Goal: Task Accomplishment & Management: Use online tool/utility

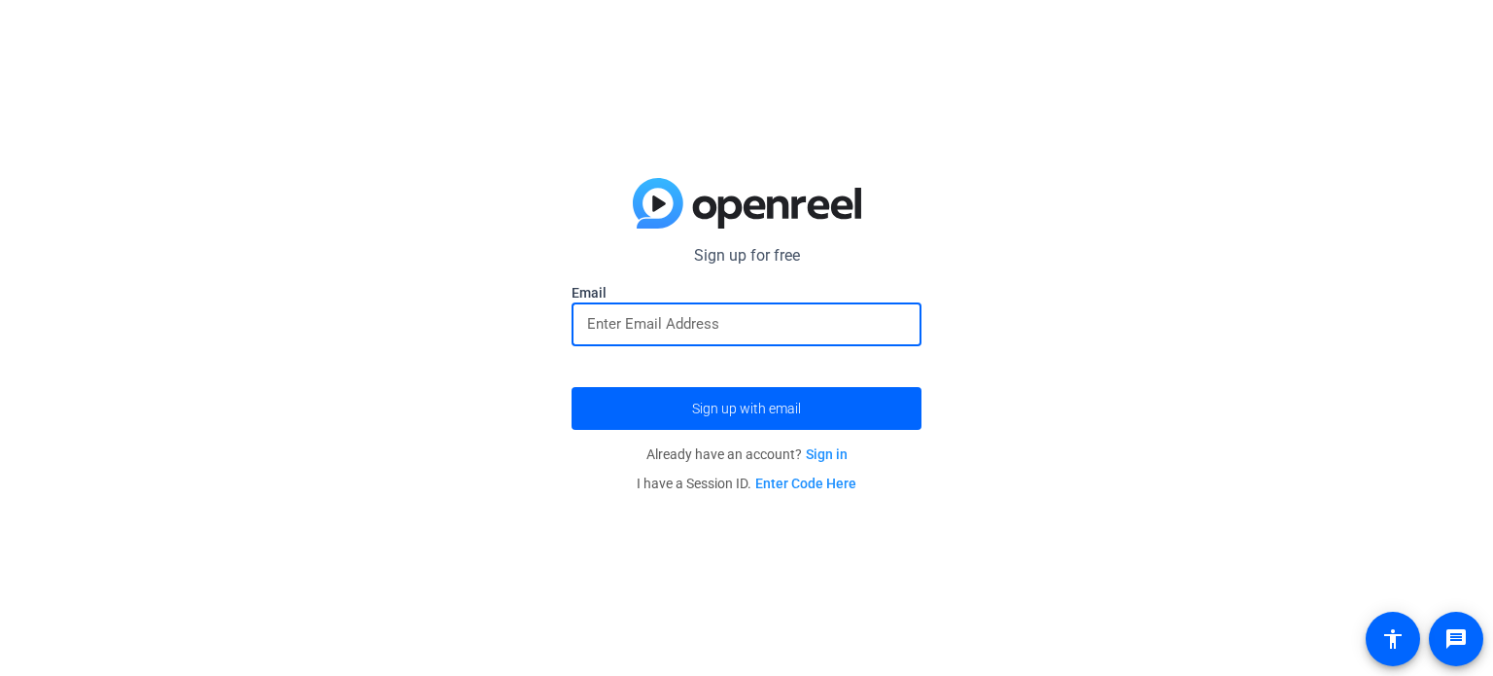
click at [634, 329] on input "email" at bounding box center [746, 323] width 319 height 23
type input "[EMAIL_ADDRESS][DOMAIN_NAME]"
click at [741, 408] on span "Sign up with email" at bounding box center [746, 408] width 109 height 0
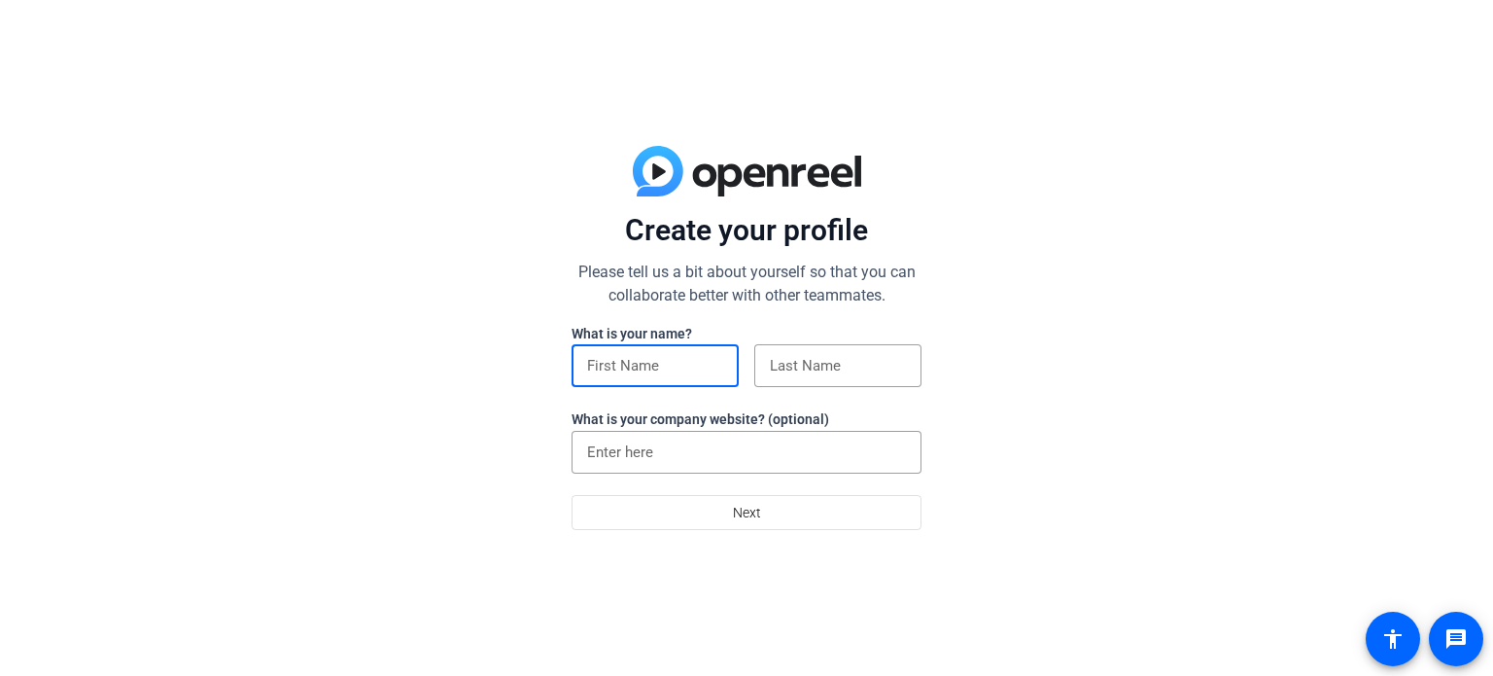
click at [641, 368] on input at bounding box center [655, 365] width 136 height 23
type input "[PERSON_NAME]"
click at [678, 447] on input "[GEOGRAPHIC_DATA]" at bounding box center [746, 451] width 319 height 23
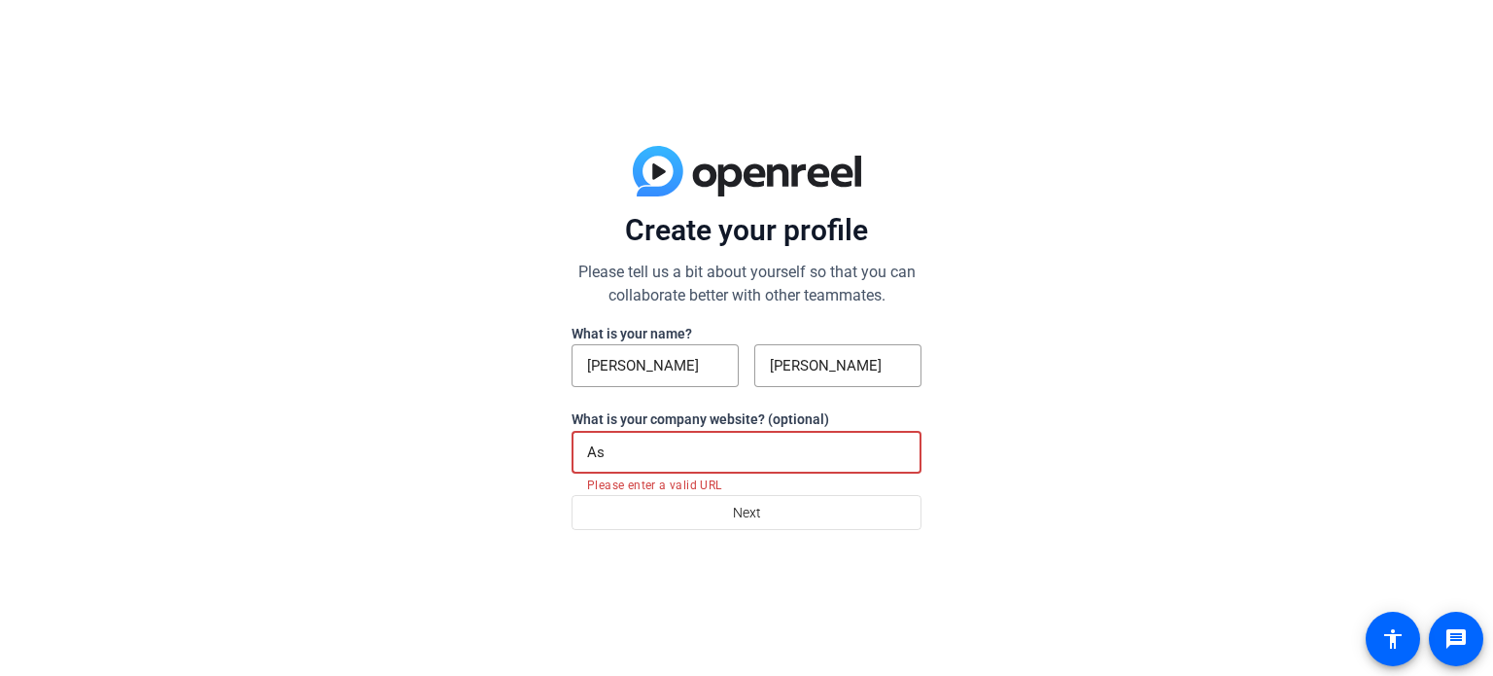
type input "A"
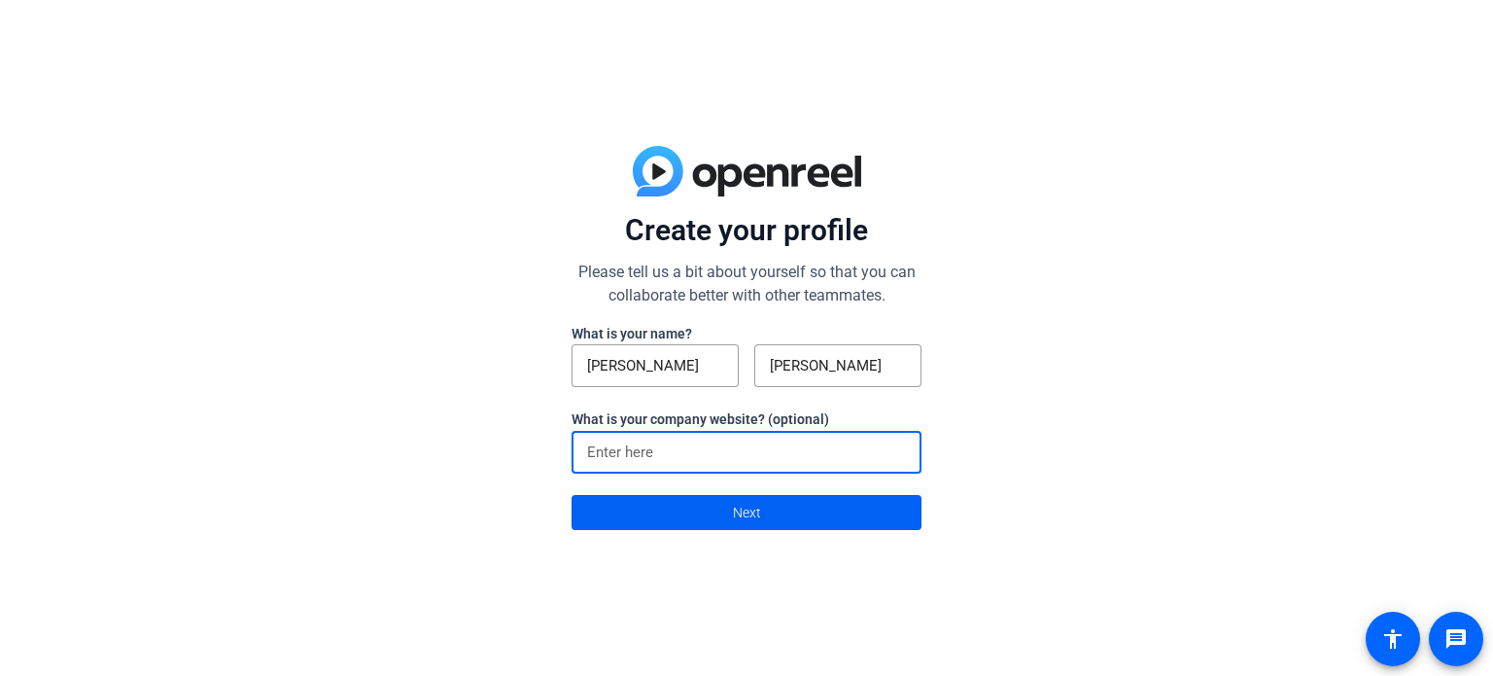
click at [710, 508] on span at bounding box center [746, 512] width 348 height 47
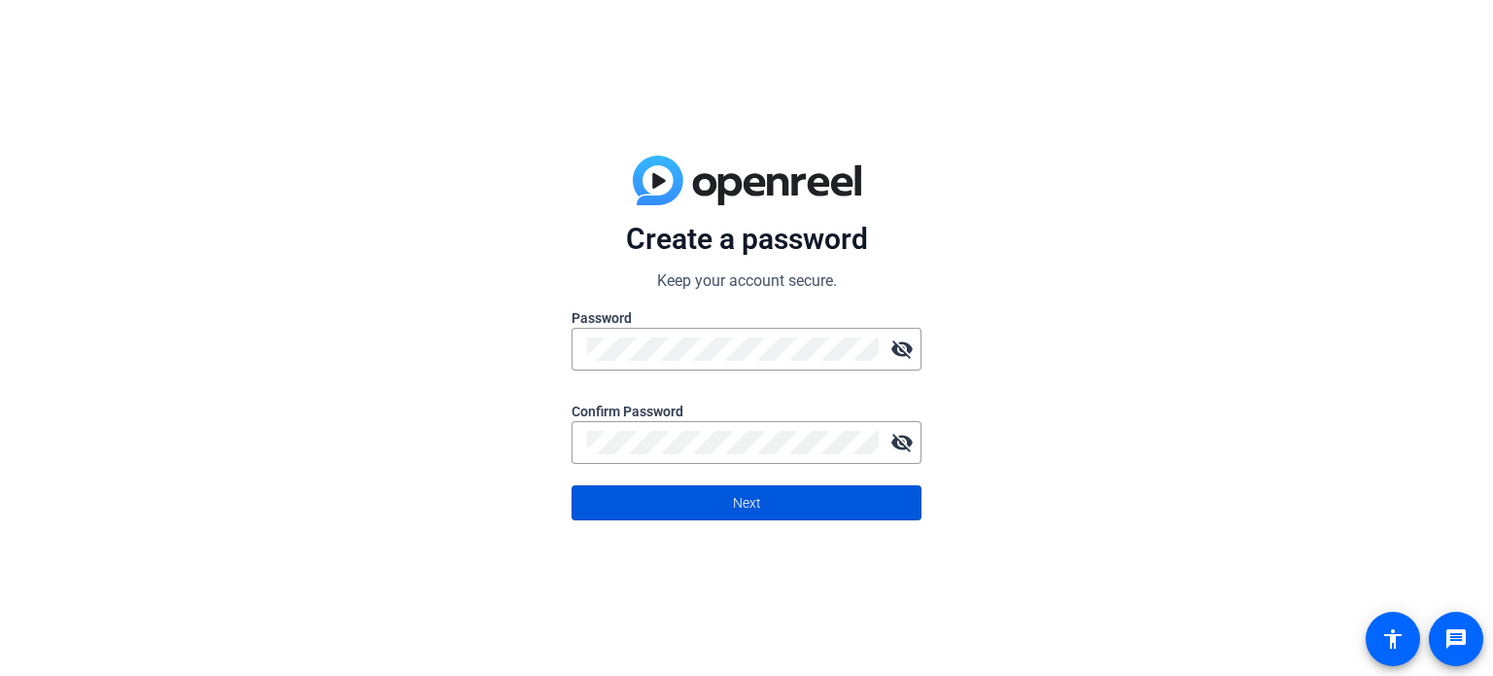
click at [668, 512] on span at bounding box center [746, 502] width 348 height 47
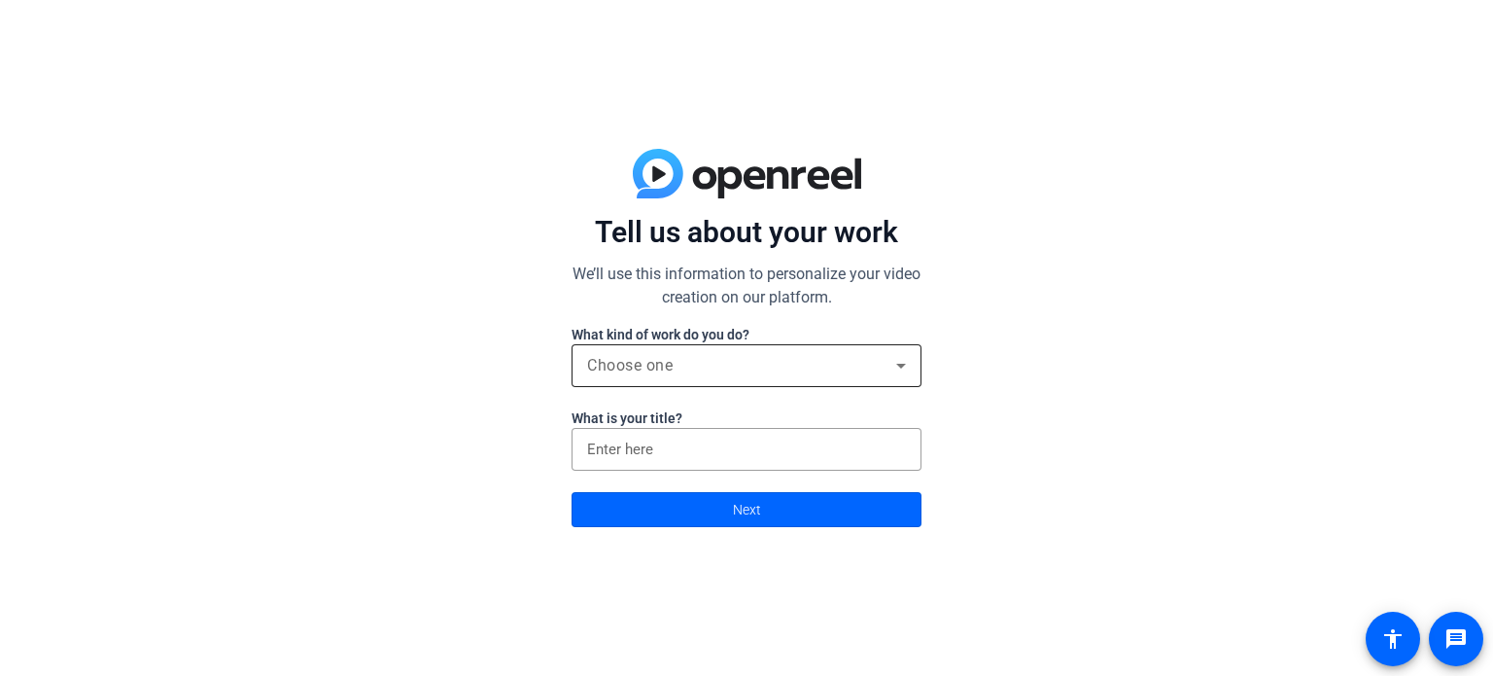
click at [664, 375] on div "Choose one" at bounding box center [741, 365] width 309 height 23
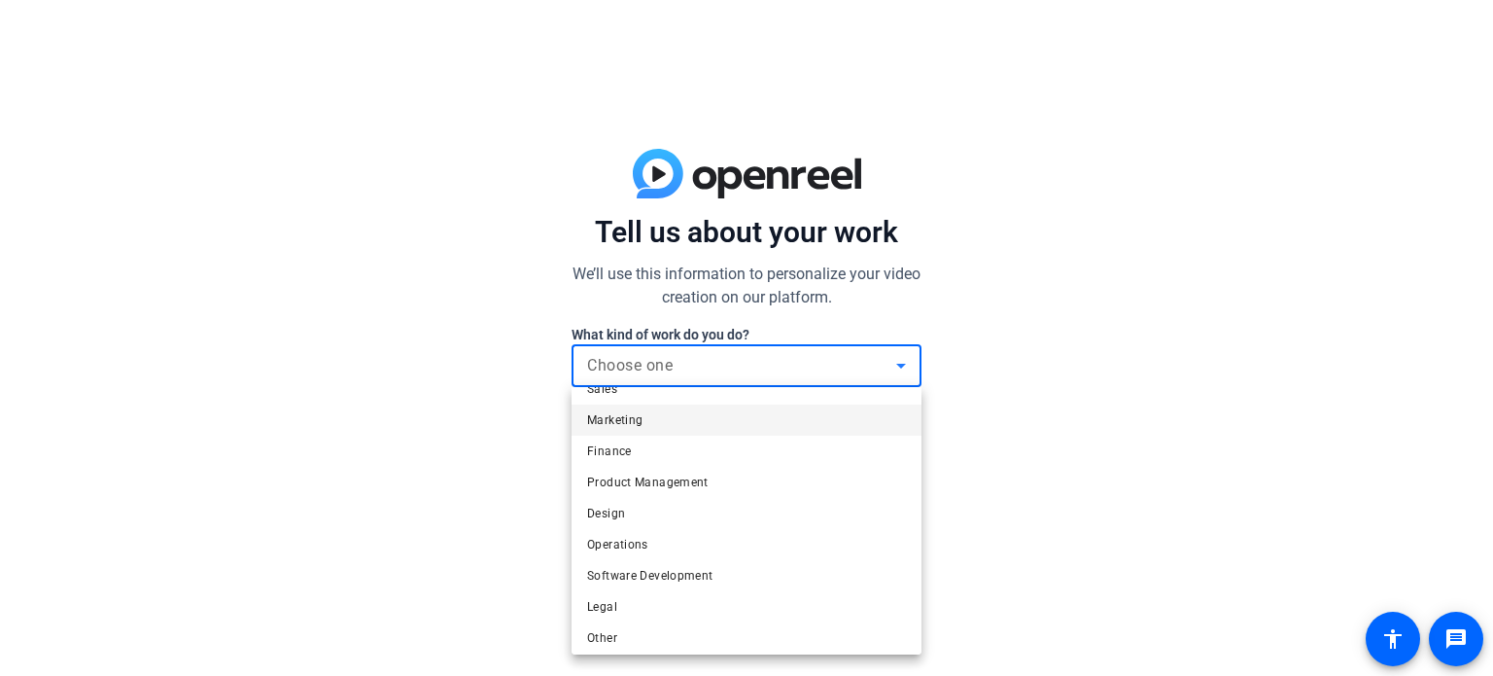
scroll to position [58, 0]
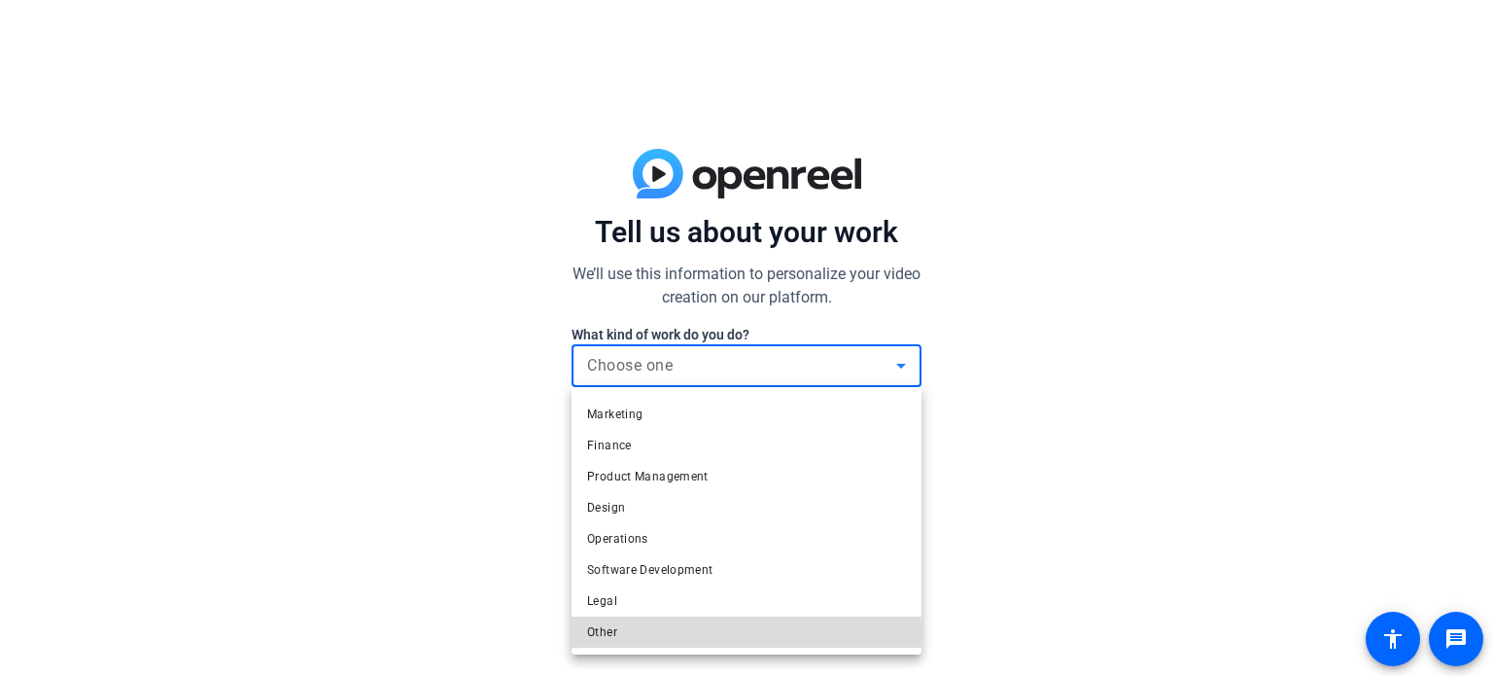
click at [605, 631] on span "Other" at bounding box center [602, 631] width 30 height 23
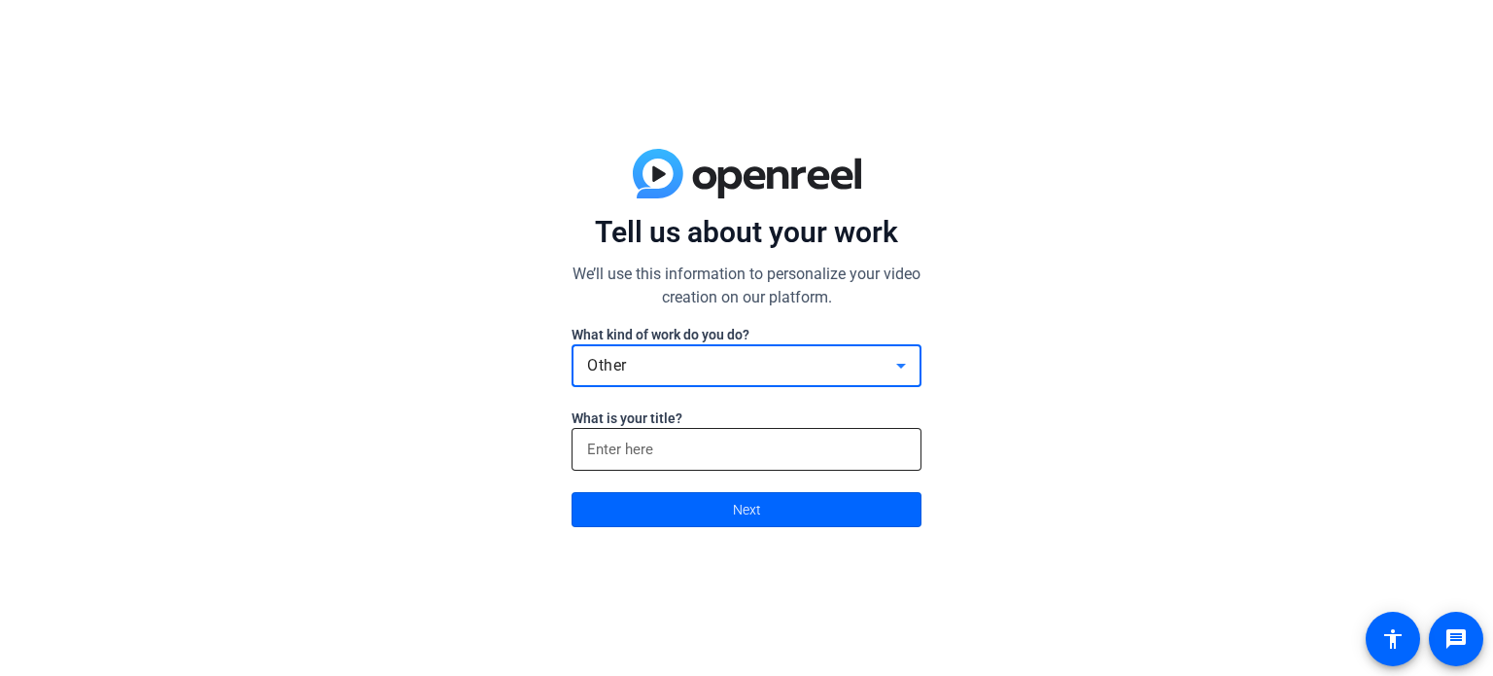
click at [631, 457] on input at bounding box center [746, 448] width 319 height 23
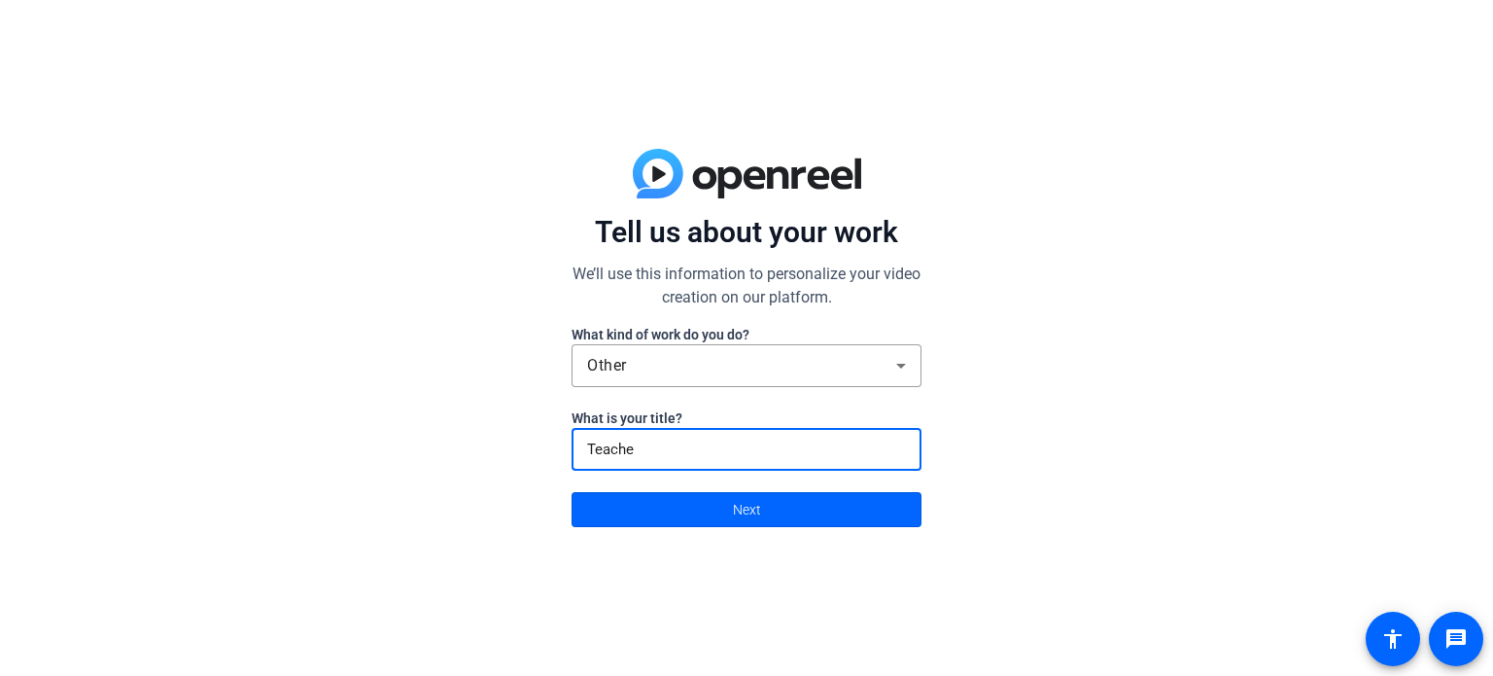
type input "Teacher"
click button "Next" at bounding box center [747, 509] width 350 height 35
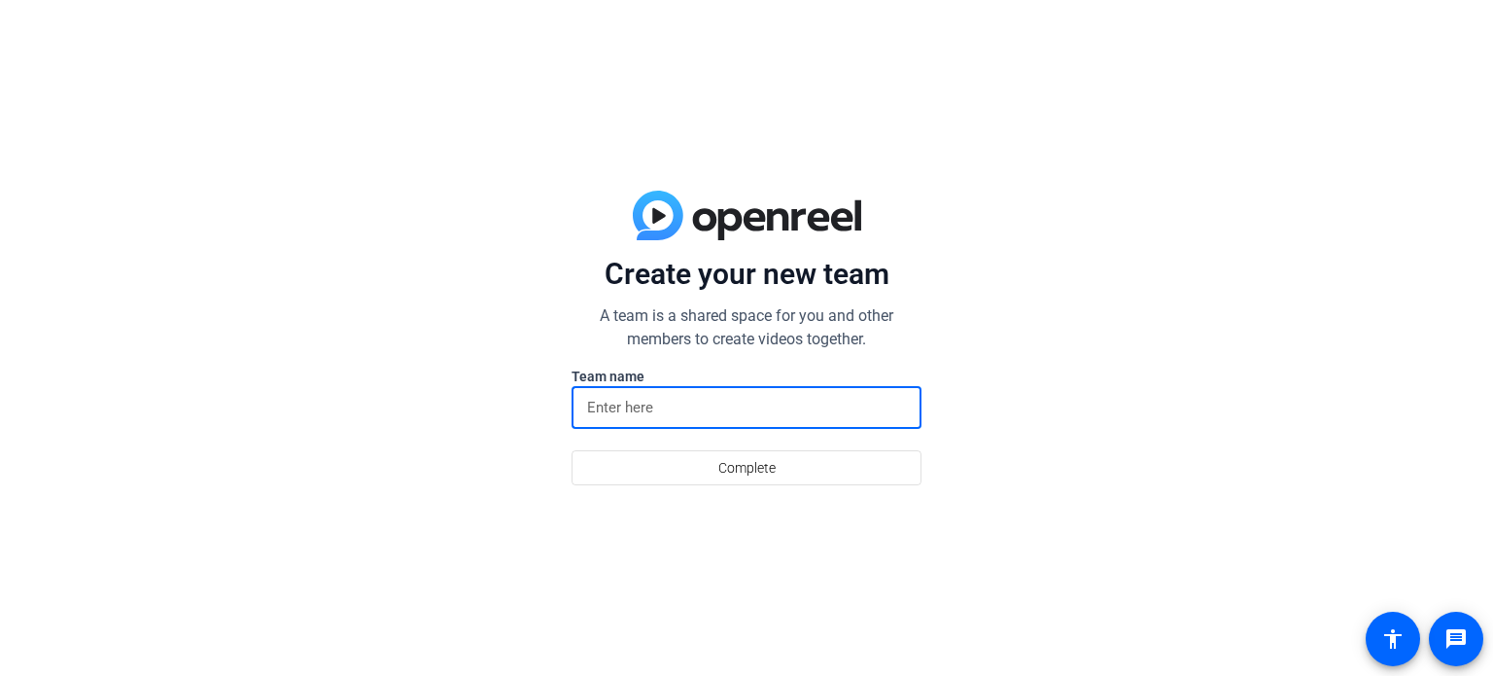
click at [616, 407] on input at bounding box center [746, 407] width 319 height 23
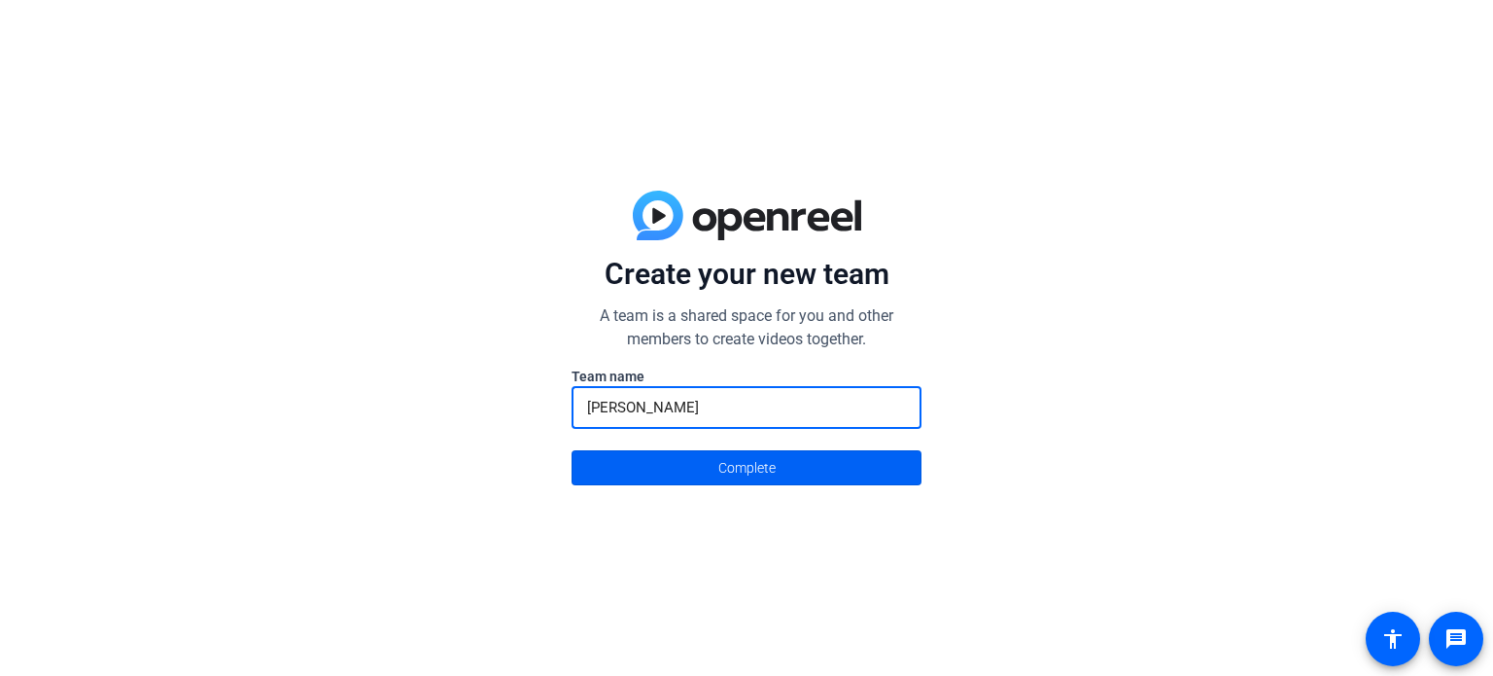
type input "[PERSON_NAME]"
click at [661, 472] on span at bounding box center [746, 467] width 348 height 47
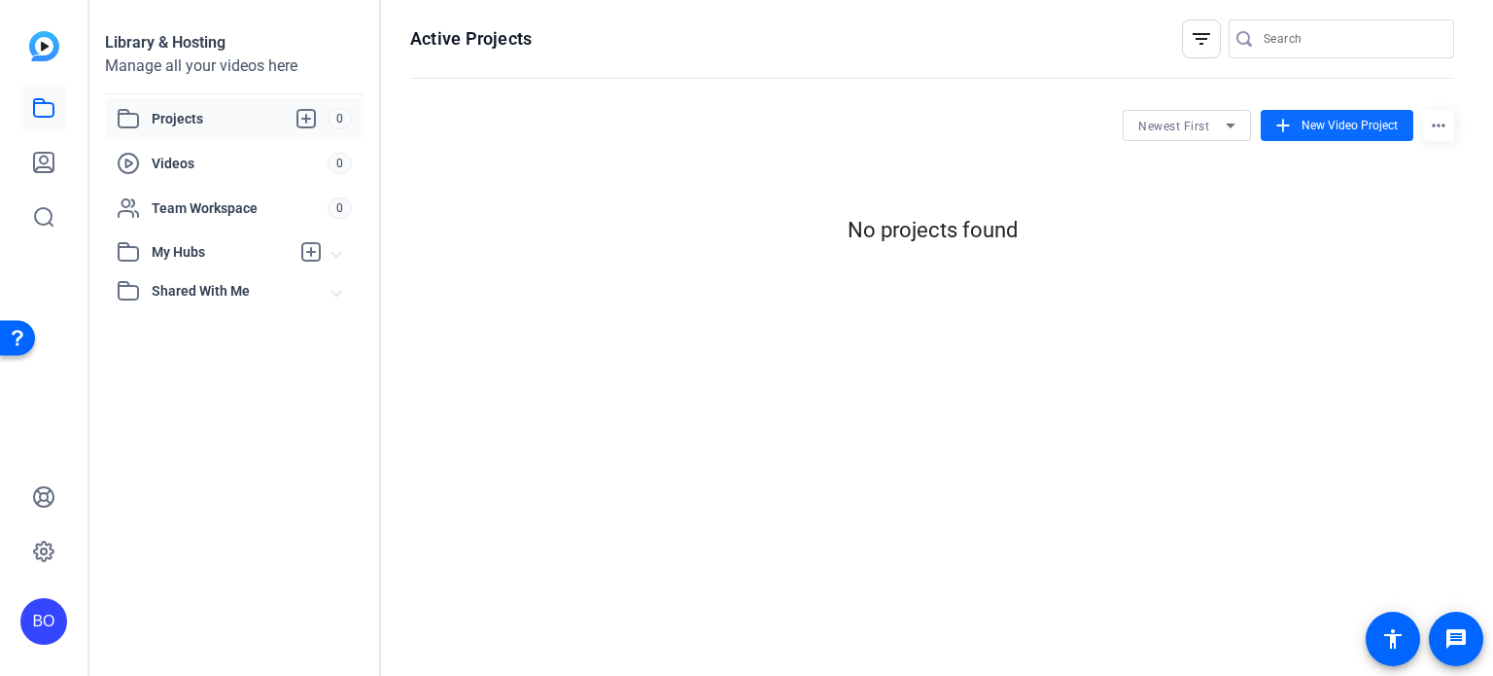
click at [1306, 123] on span "New Video Project" at bounding box center [1349, 125] width 96 height 17
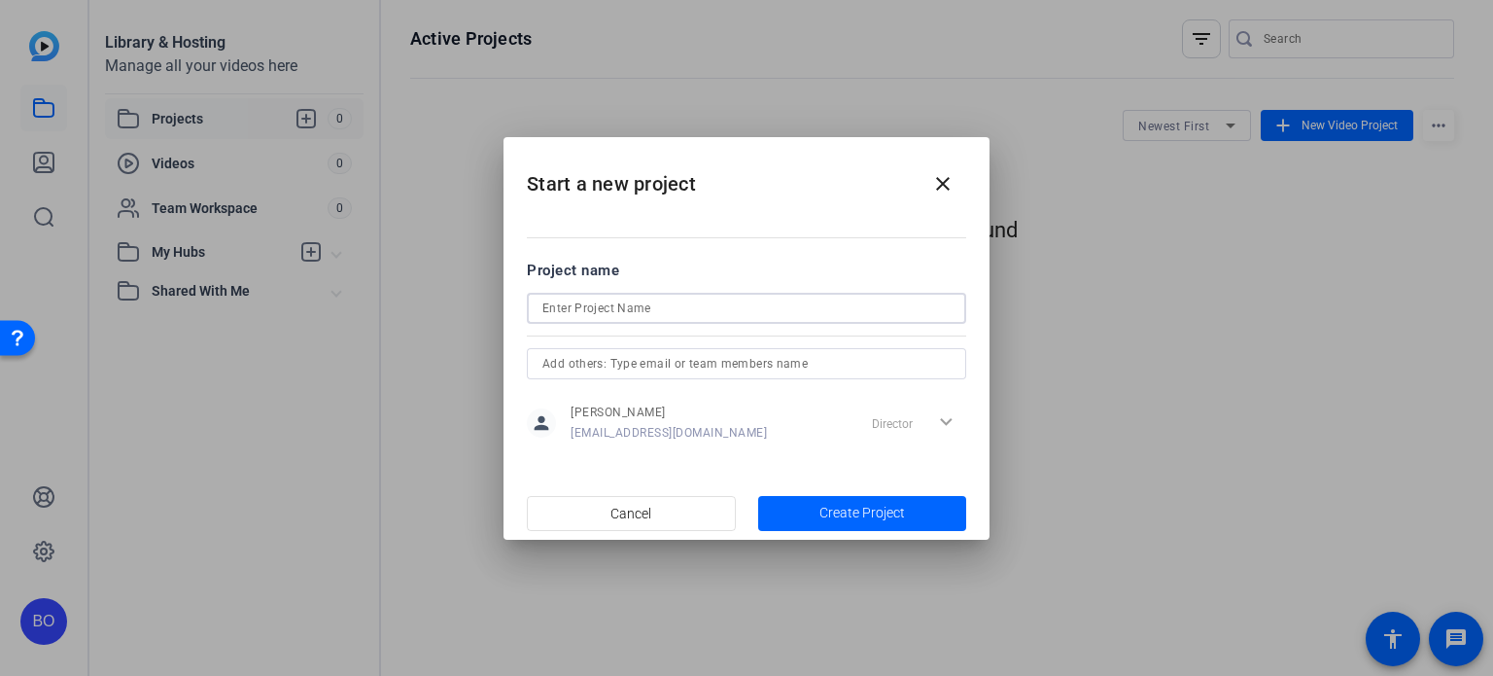
click at [578, 309] on input at bounding box center [746, 307] width 408 height 23
type input "[PERSON_NAME]"
click at [848, 502] on span "Create Project" at bounding box center [862, 512] width 86 height 20
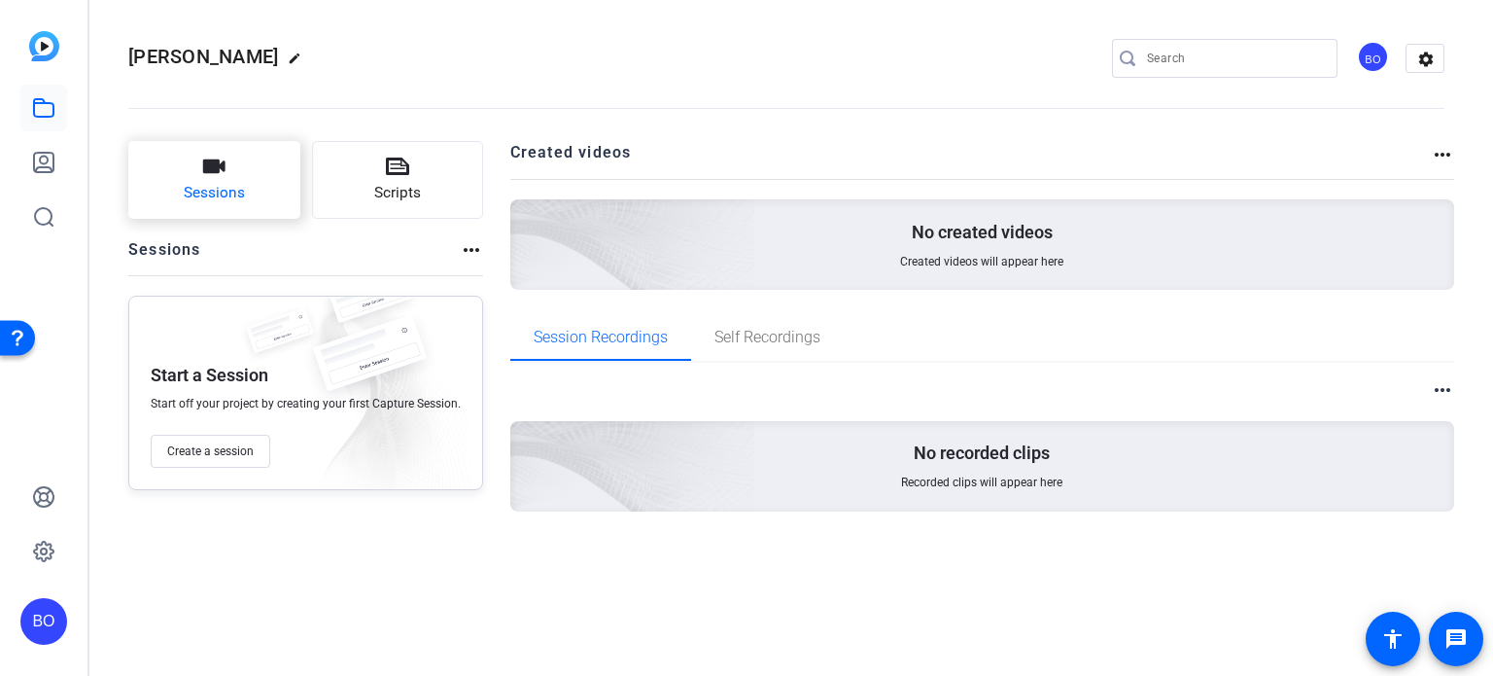
click at [203, 178] on button "Sessions" at bounding box center [214, 180] width 172 height 78
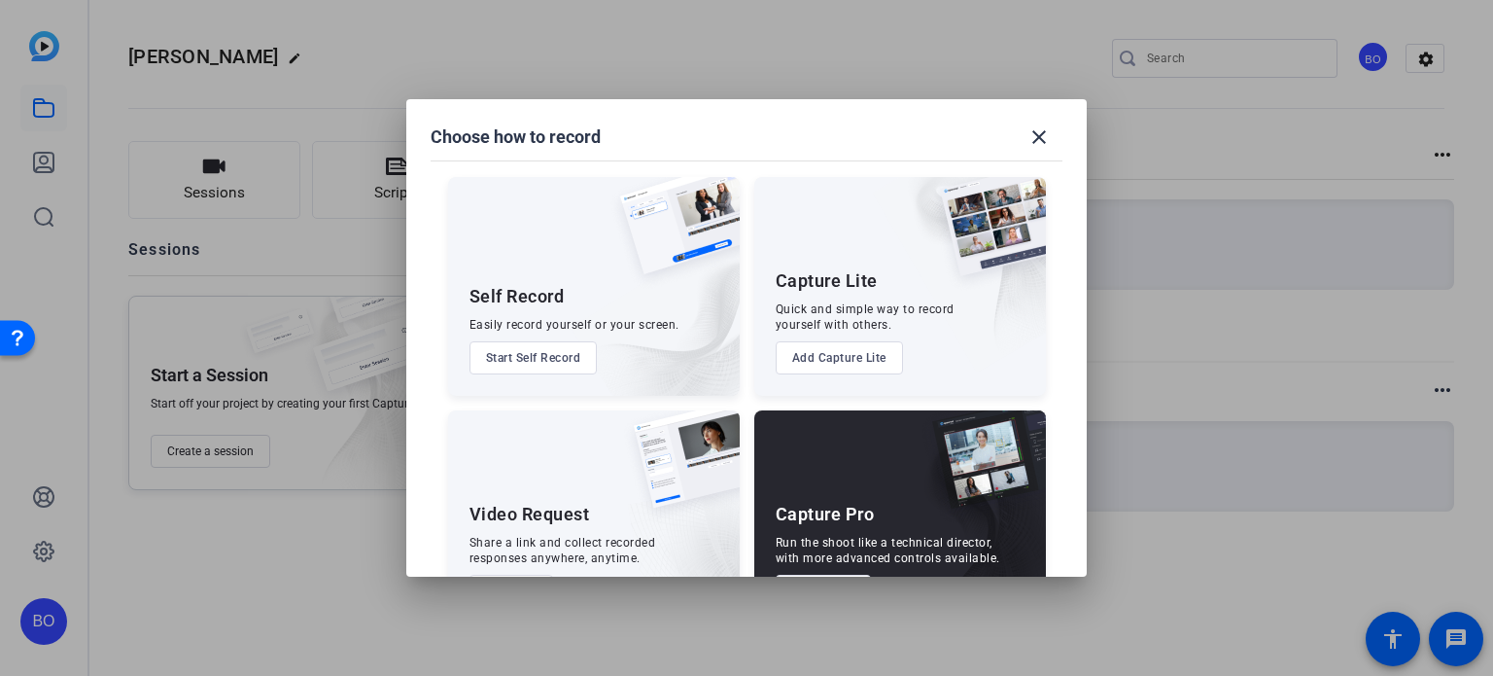
scroll to position [70, 0]
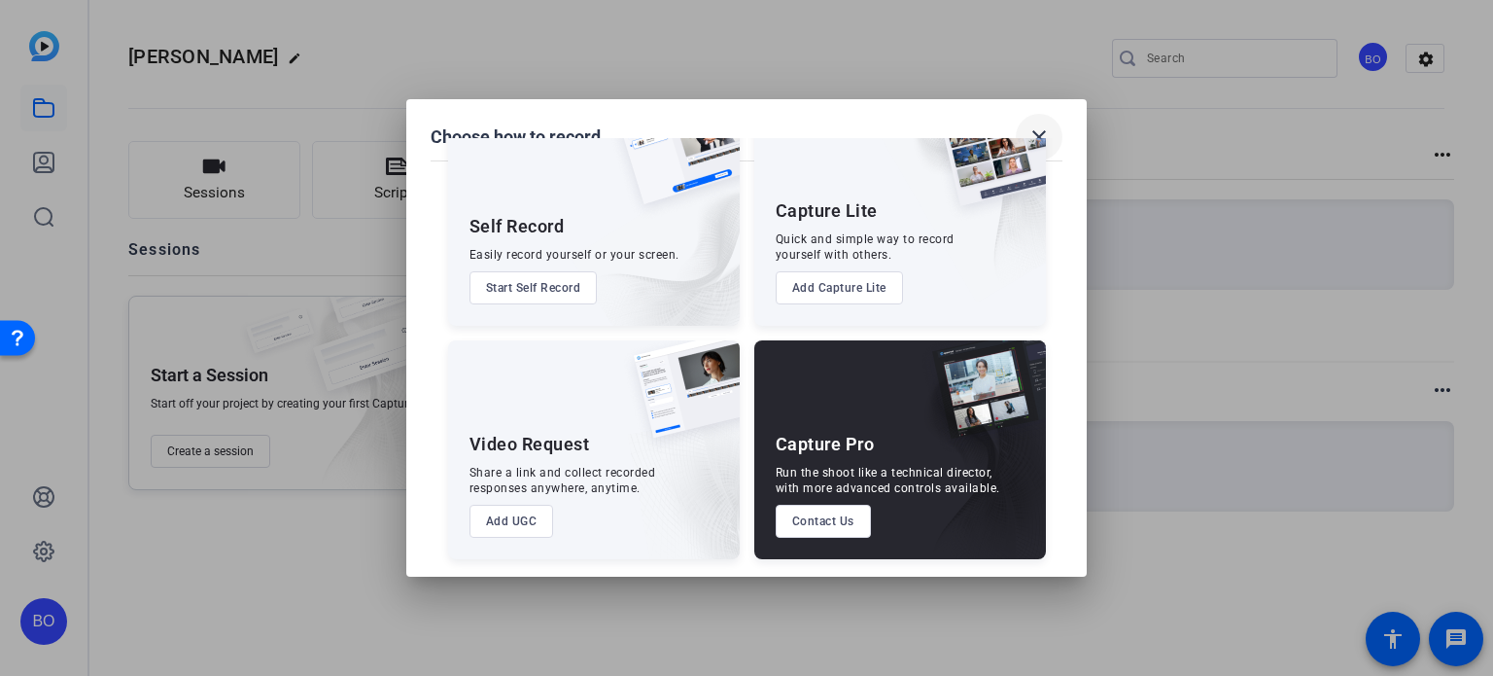
click at [1039, 129] on mat-icon "close" at bounding box center [1038, 136] width 23 height 23
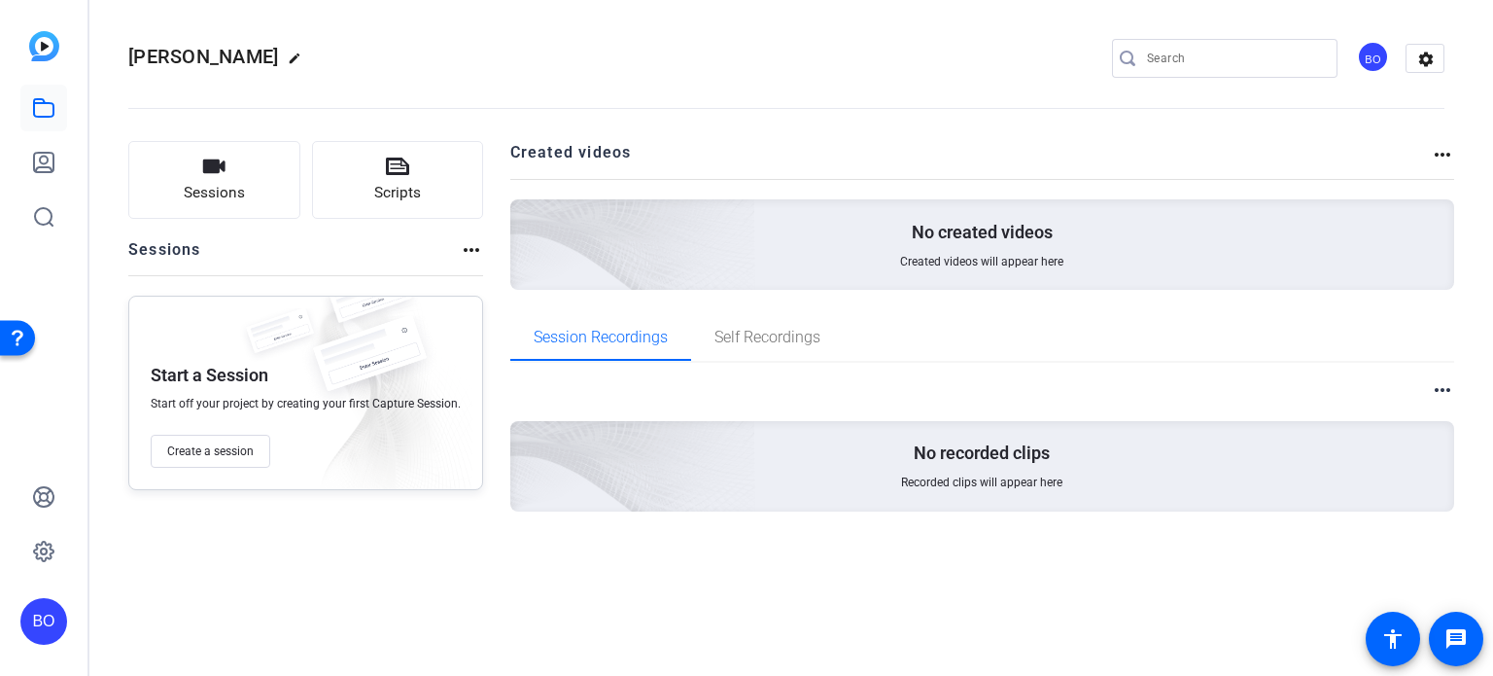
click at [44, 47] on img at bounding box center [44, 46] width 30 height 30
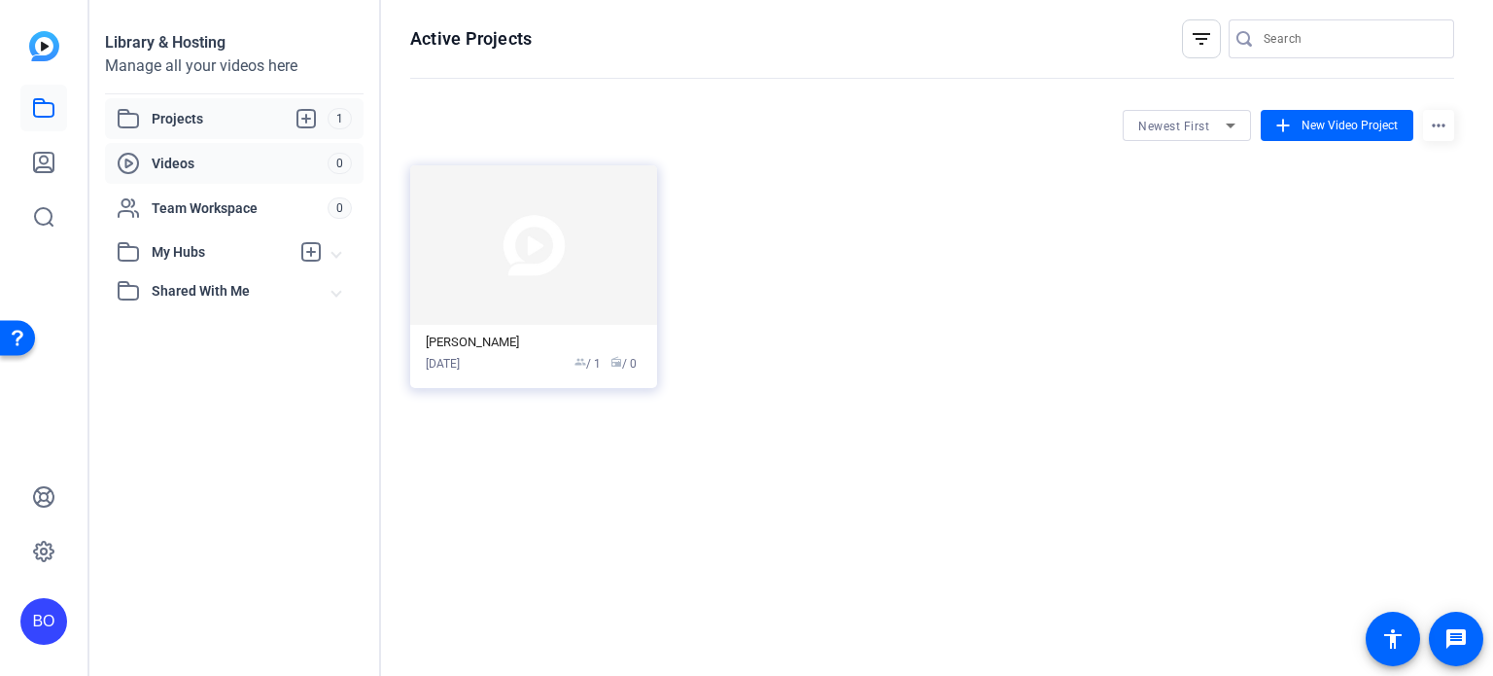
click at [164, 156] on span "Videos" at bounding box center [240, 163] width 176 height 19
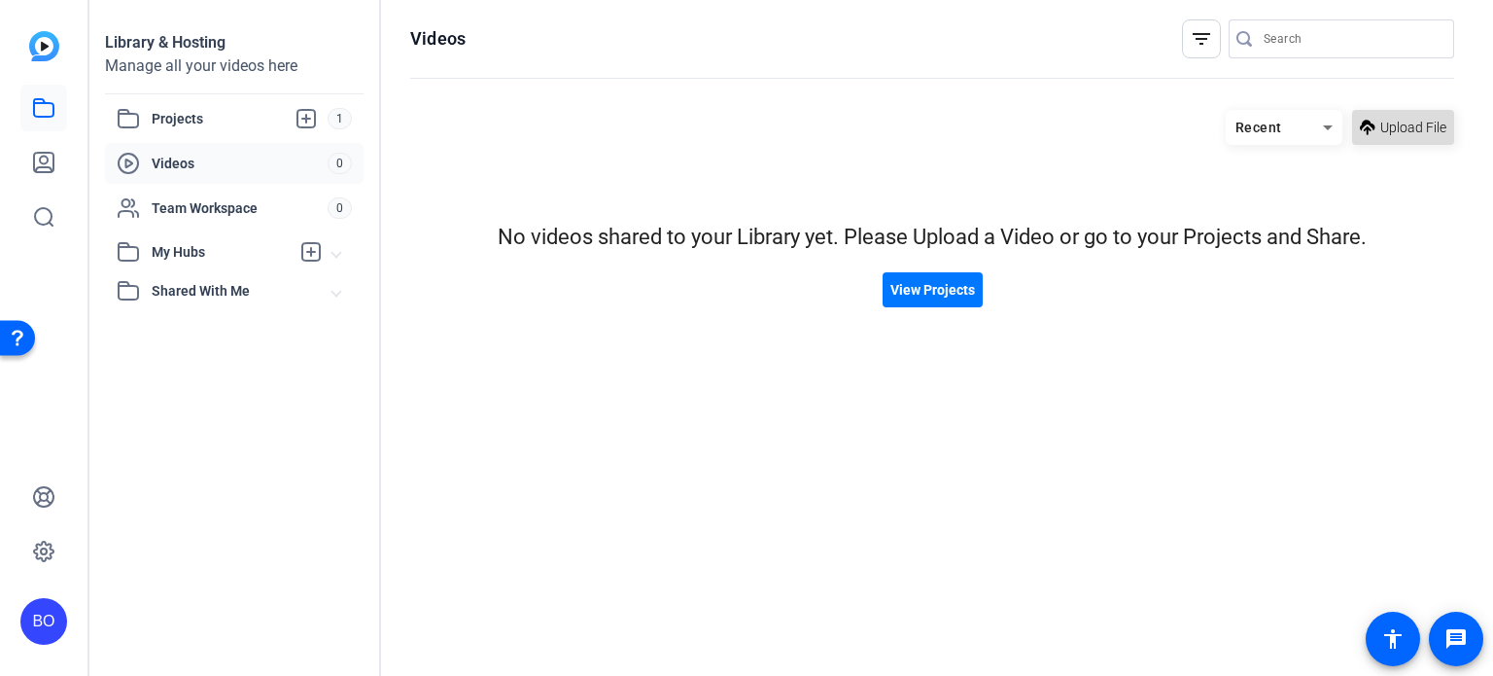
click at [1378, 120] on span at bounding box center [1403, 127] width 102 height 47
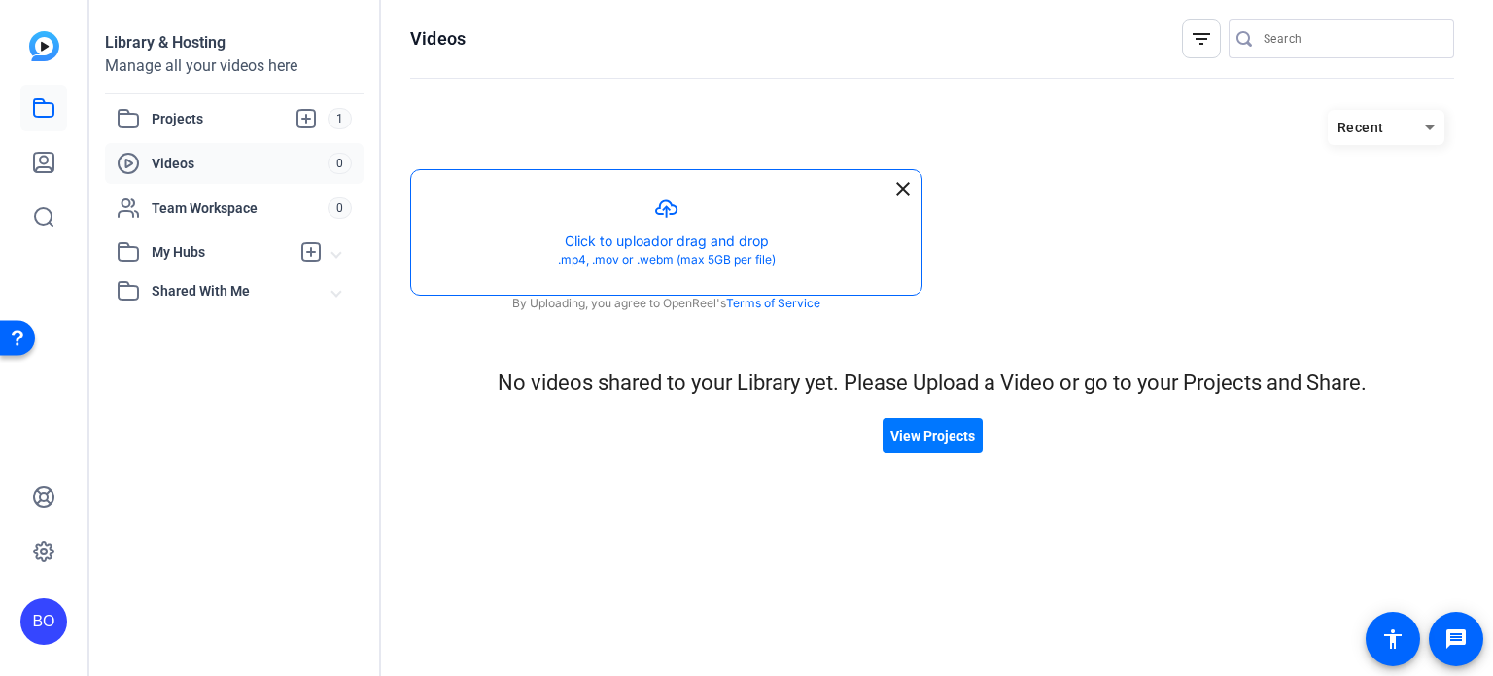
click at [667, 242] on button "button" at bounding box center [666, 232] width 510 height 124
